Goal: Check status: Check status

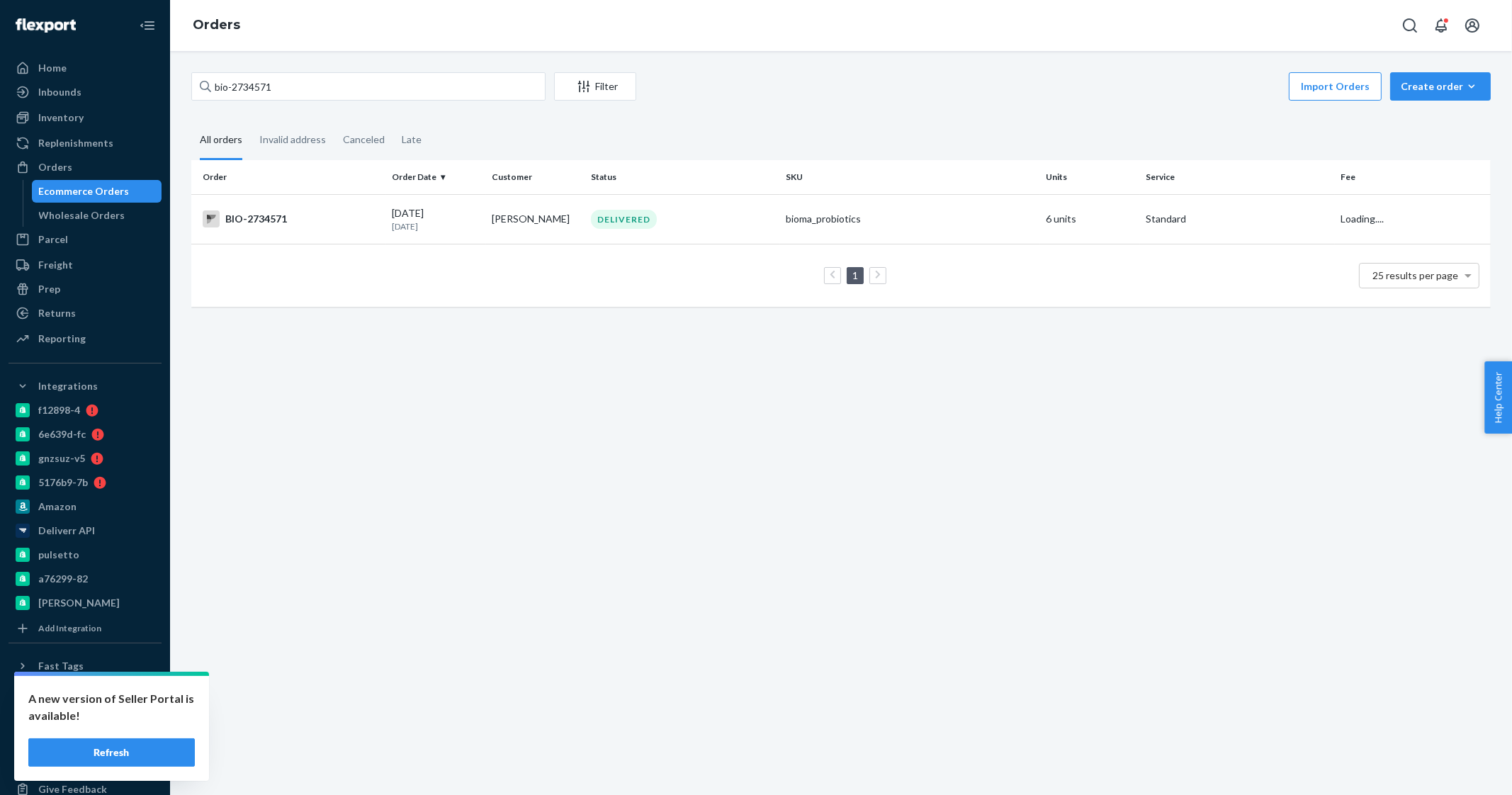
type input "bio-2734571"
click at [393, 204] on td "[DATE] [DATE]" at bounding box center [436, 218] width 100 height 49
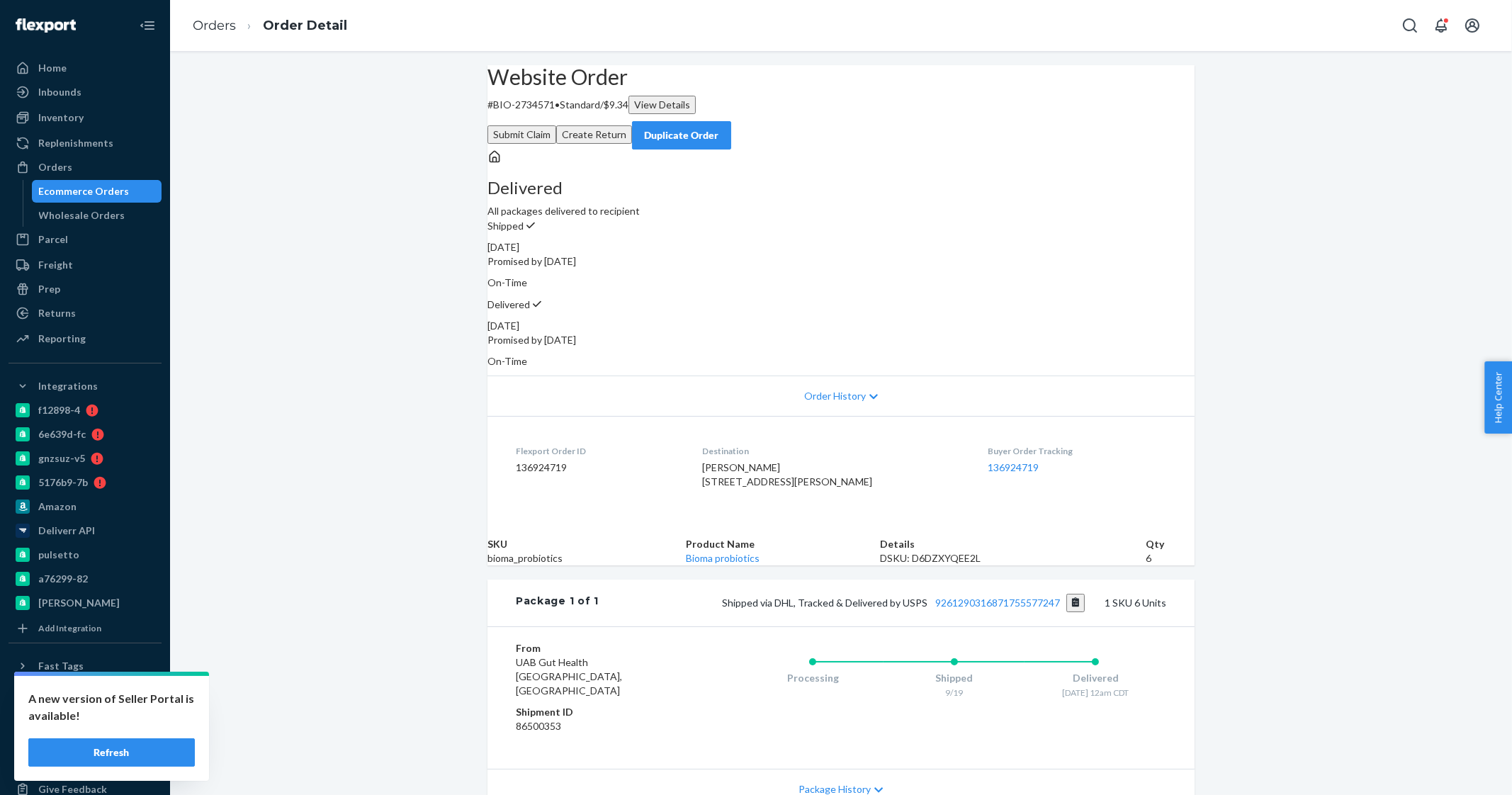
click at [988, 454] on div "Buyer Order Tracking 136924719" at bounding box center [1077, 469] width 179 height 49
click at [988, 461] on link "136924719" at bounding box center [1013, 467] width 51 height 12
click at [198, 21] on link "Orders" at bounding box center [214, 25] width 43 height 15
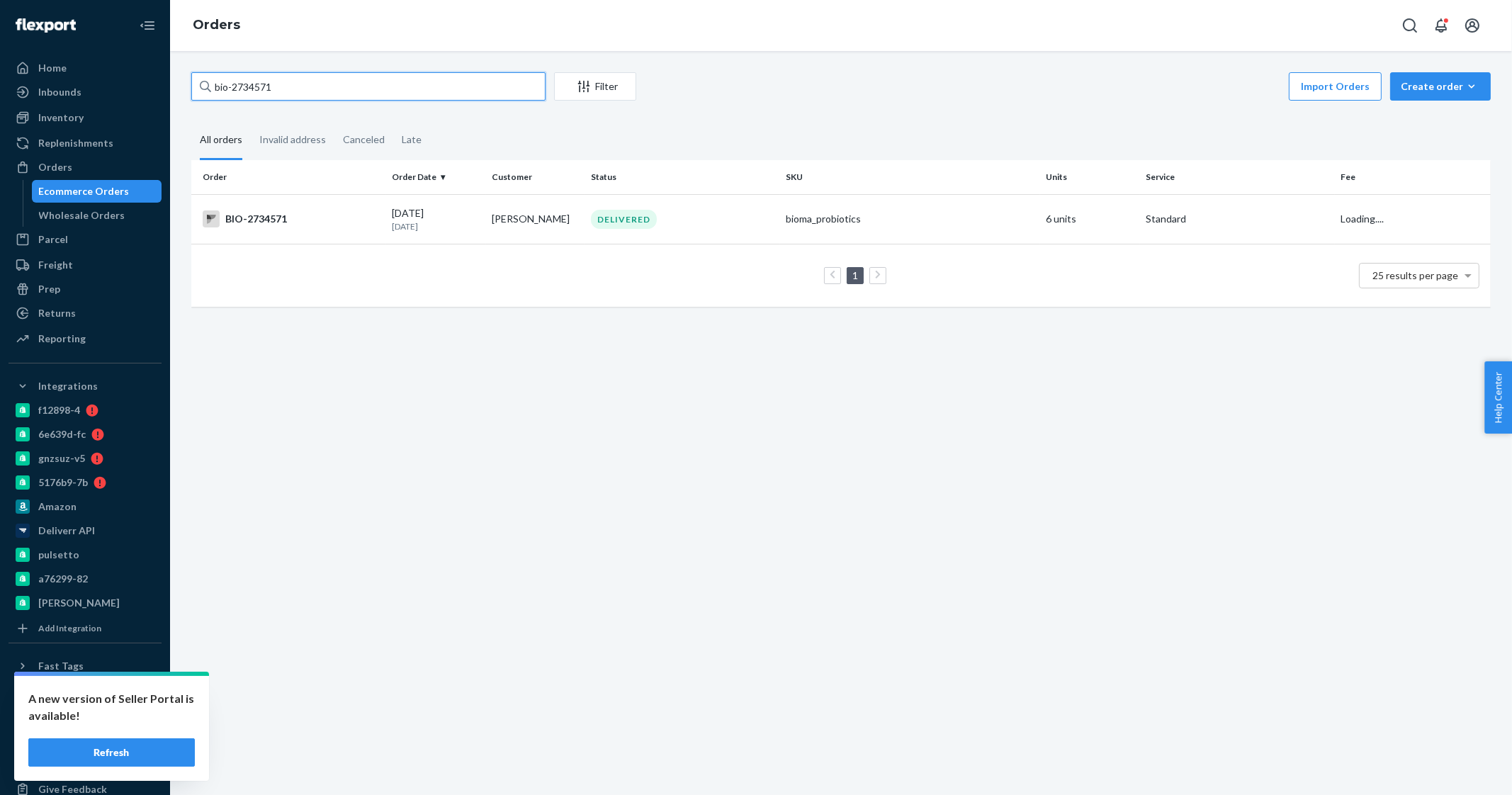
click at [376, 93] on input "bio-2734571" at bounding box center [368, 86] width 354 height 29
type input "bio-2644322"
click at [505, 221] on td "[PERSON_NAME]" at bounding box center [536, 218] width 100 height 49
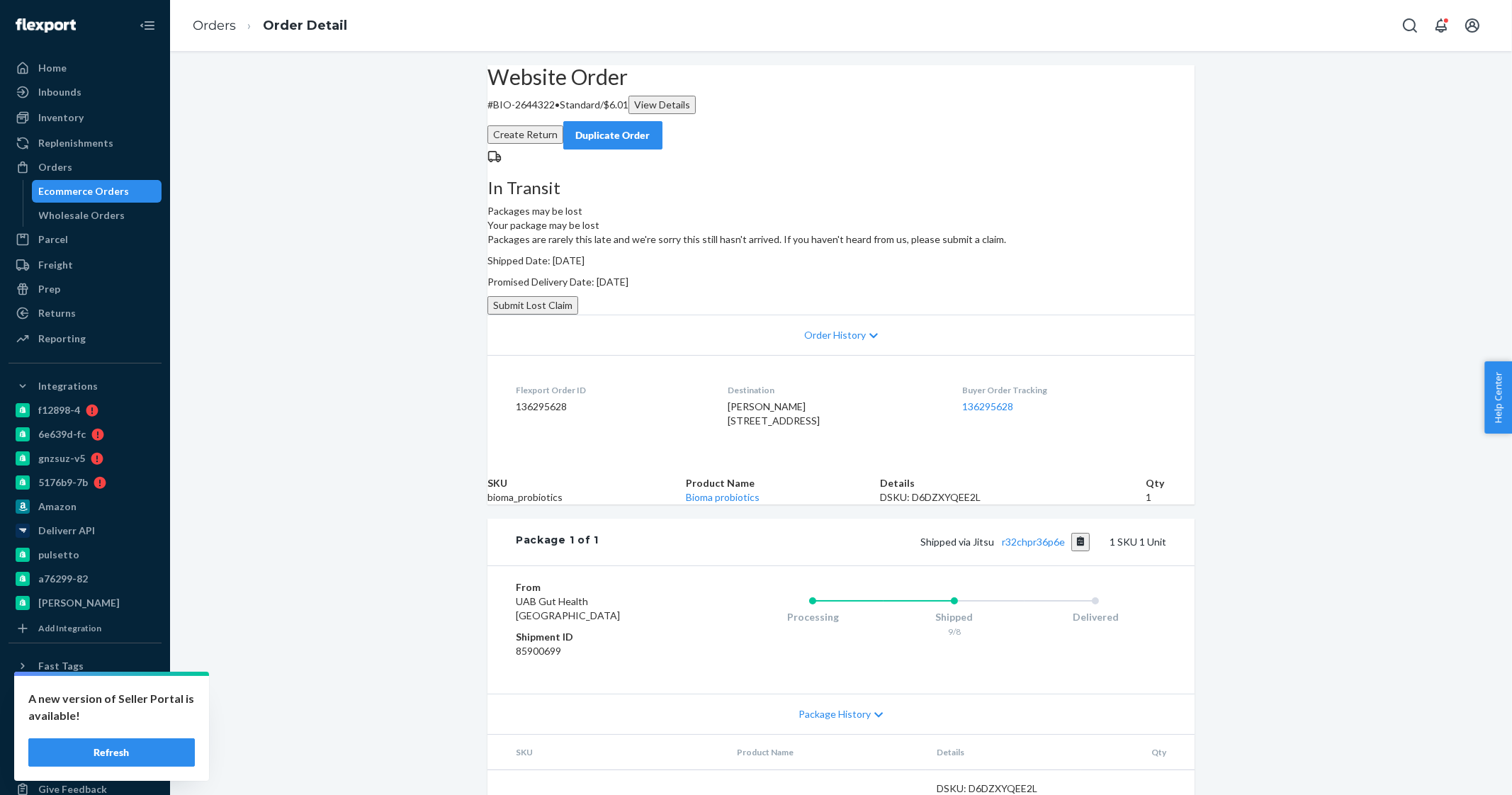
click at [988, 433] on div "Buyer Order Tracking 136295628" at bounding box center [1064, 408] width 204 height 49
click at [989, 412] on link "136295628" at bounding box center [987, 406] width 51 height 12
click at [219, 26] on link "Orders" at bounding box center [214, 25] width 43 height 15
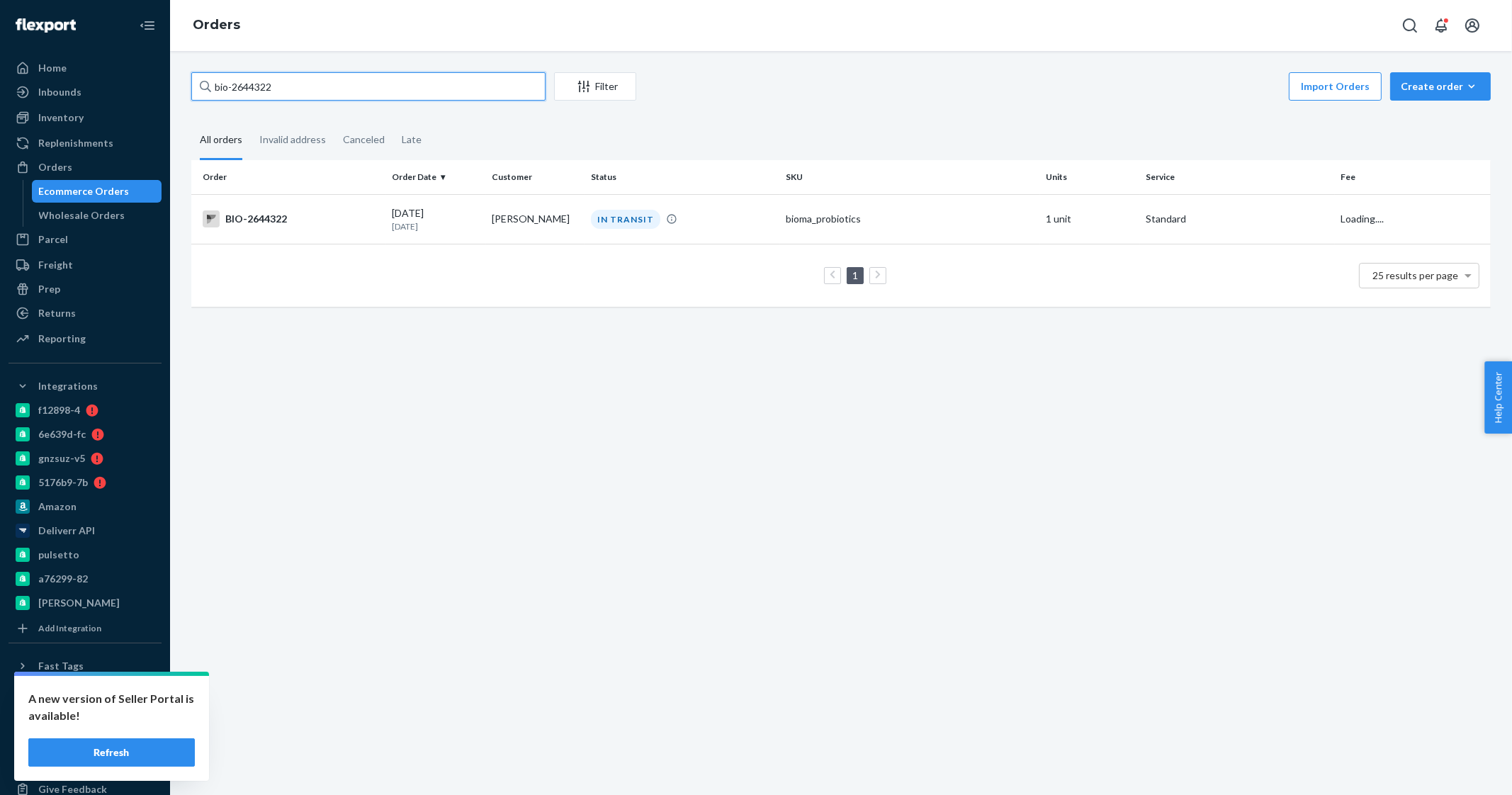
click at [287, 82] on input "bio-2644322" at bounding box center [368, 86] width 354 height 29
paste input "762316"
type input "bio-2762316"
click at [276, 217] on div "BIO-2762316" at bounding box center [292, 218] width 178 height 17
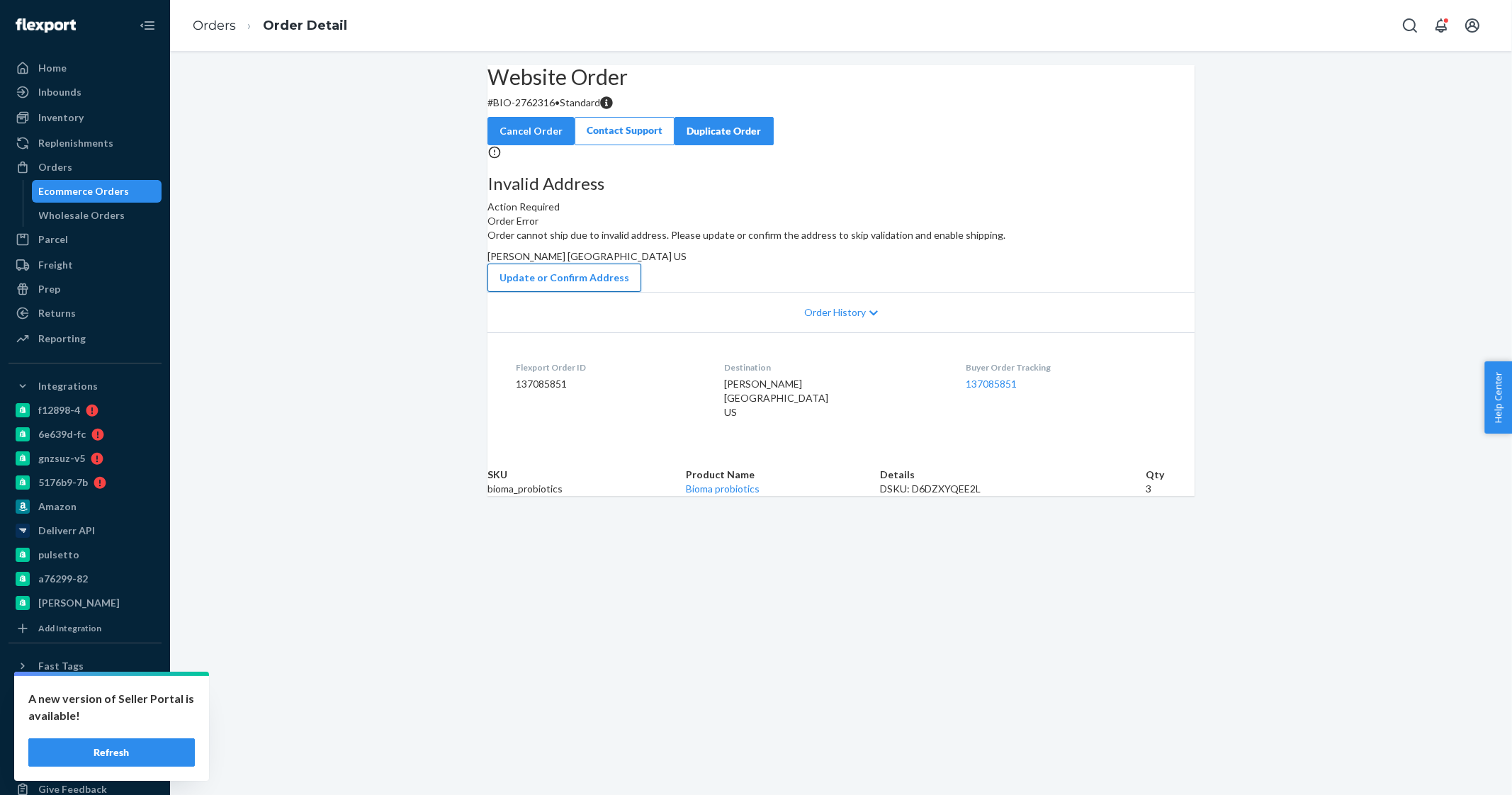
click at [641, 292] on button "Update or Confirm Address" at bounding box center [564, 278] width 154 height 29
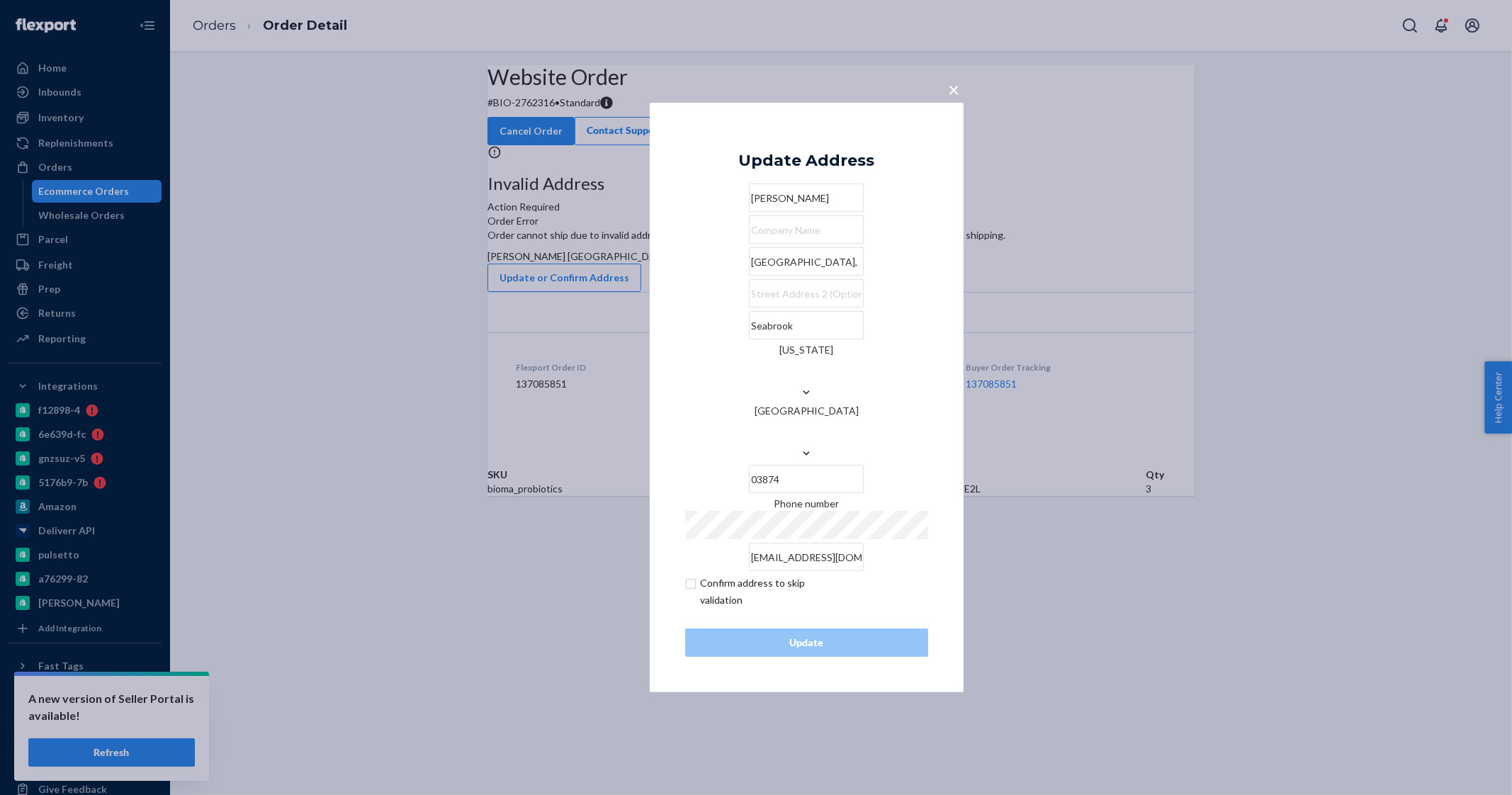
click at [777, 276] on input "[GEOGRAPHIC_DATA]," at bounding box center [806, 261] width 115 height 29
paste input "[STREET_ADDRESS]"
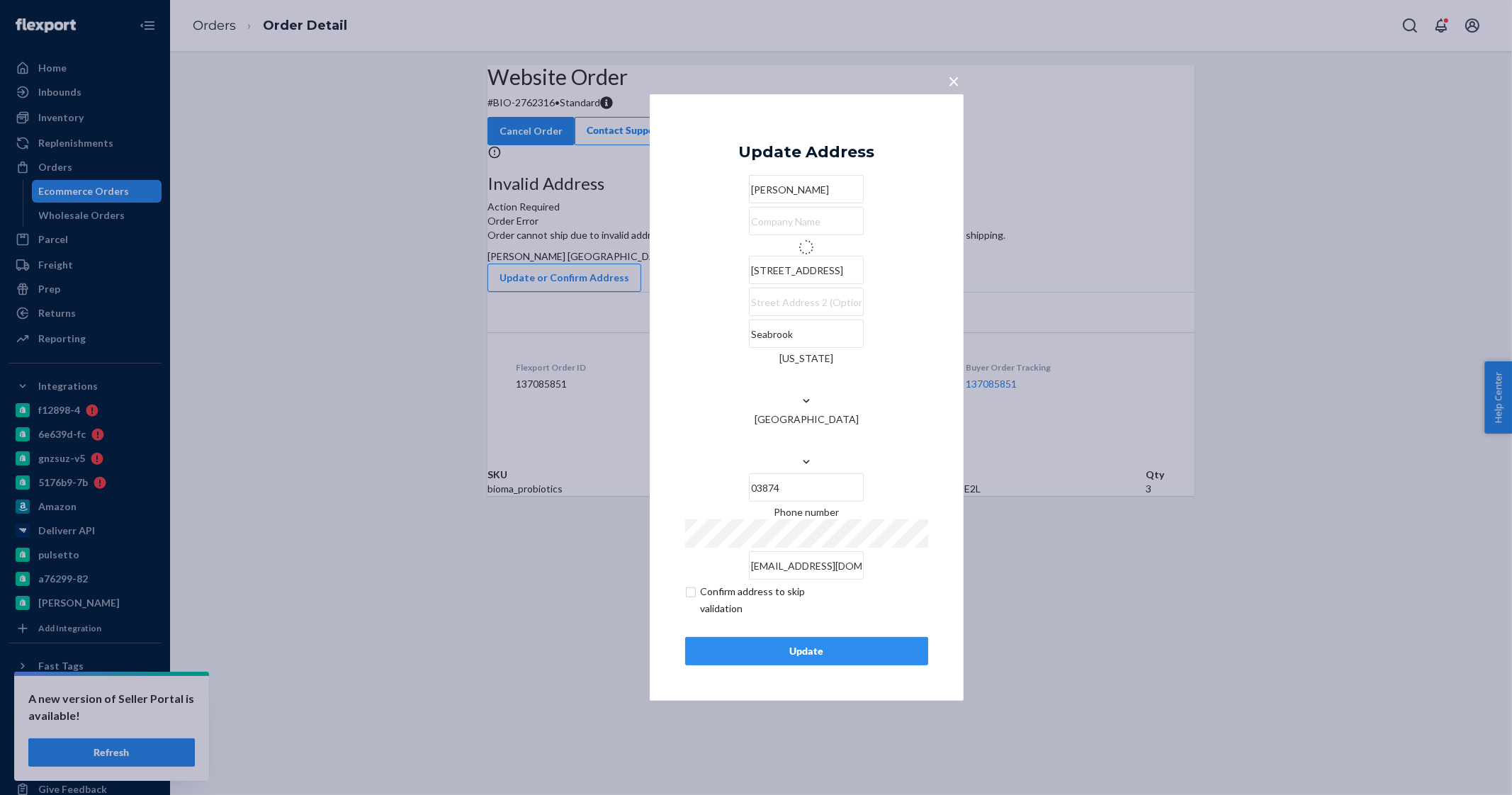
type input "[STREET_ADDRESS]"
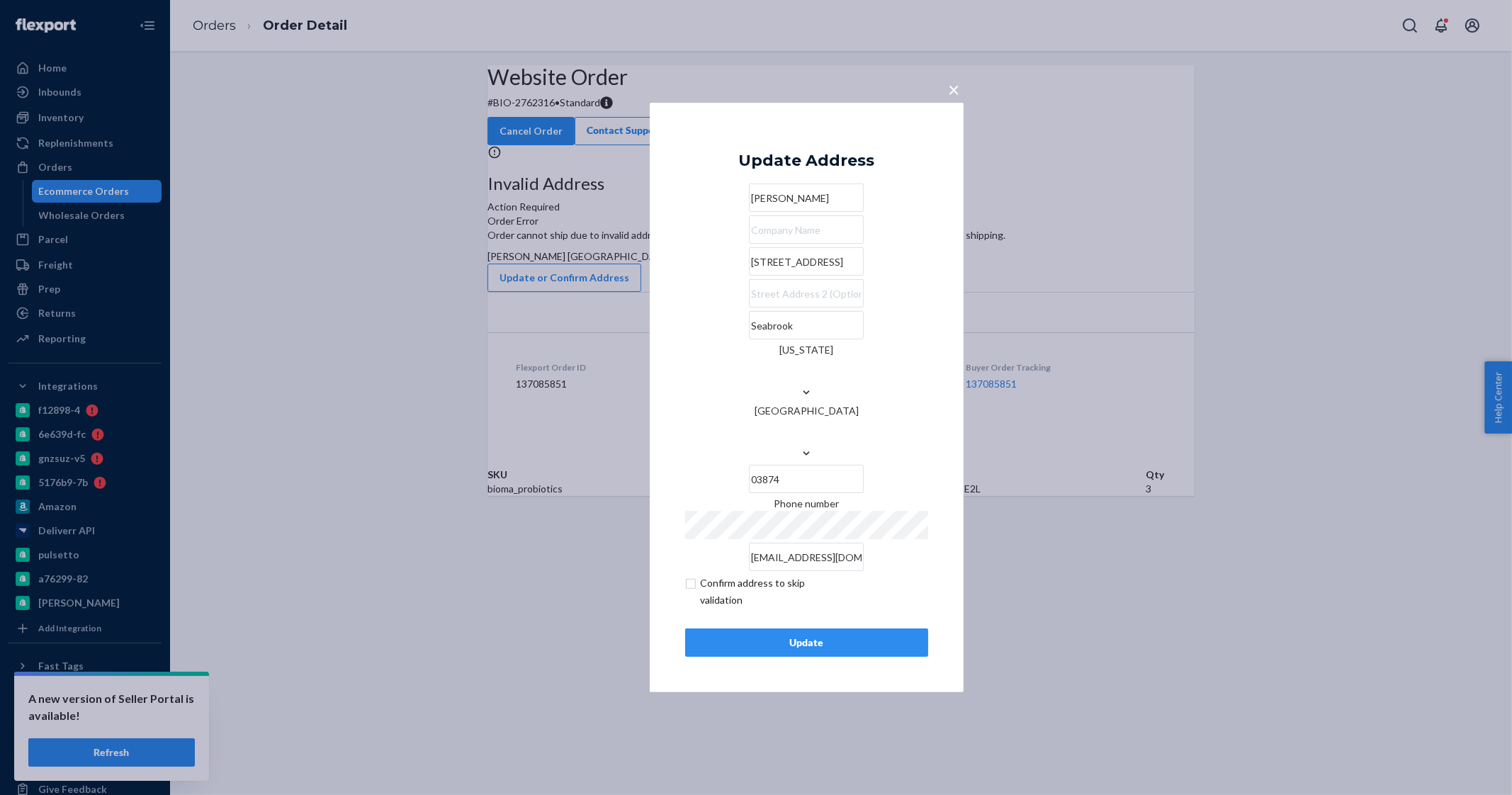
click at [797, 636] on div "Update" at bounding box center [807, 642] width 219 height 14
